Goal: Task Accomplishment & Management: Manage account settings

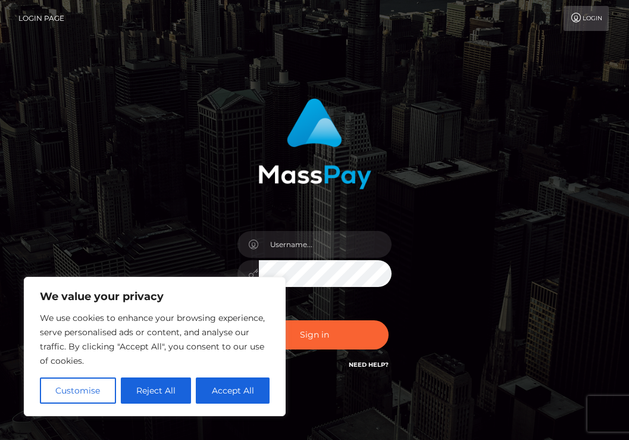
click at [333, 224] on div at bounding box center [315, 267] width 173 height 91
click at [311, 232] on input "text" at bounding box center [325, 244] width 133 height 27
type input "cpanfili99@gmail.com"
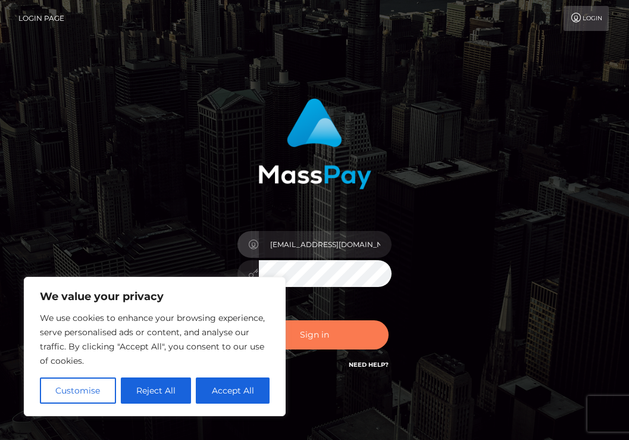
click at [334, 332] on button "Sign in" at bounding box center [314, 334] width 149 height 29
